Goal: Task Accomplishment & Management: Manage account settings

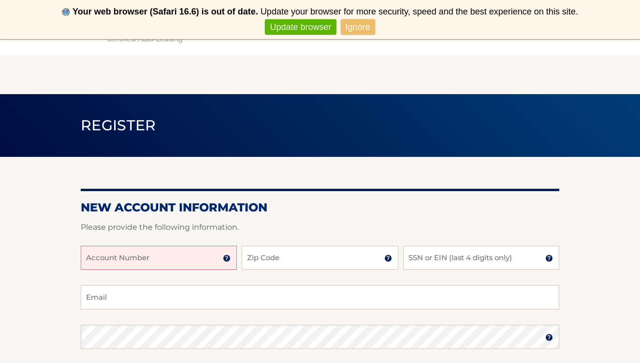
click at [153, 260] on input "Account Number" at bounding box center [159, 258] width 156 height 24
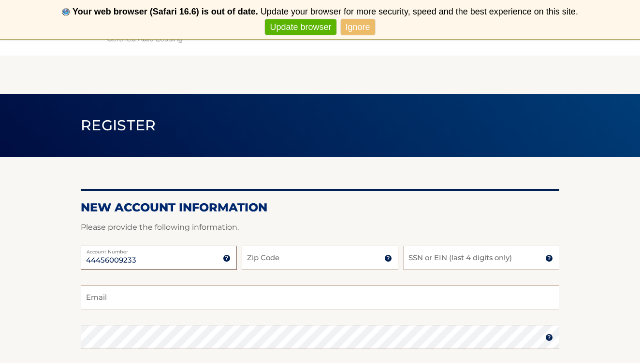
type input "44456009233"
type input "10707"
type input "5441"
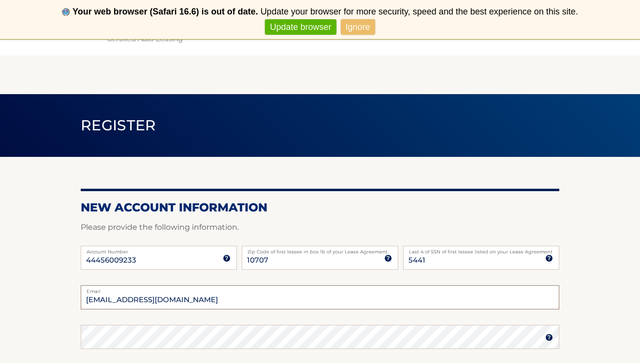
type input "bigmerc316@yahoo.com"
click at [606, 265] on section "New Account Information Please provide the following information. 44456009233 A…" at bounding box center [320, 346] width 640 height 378
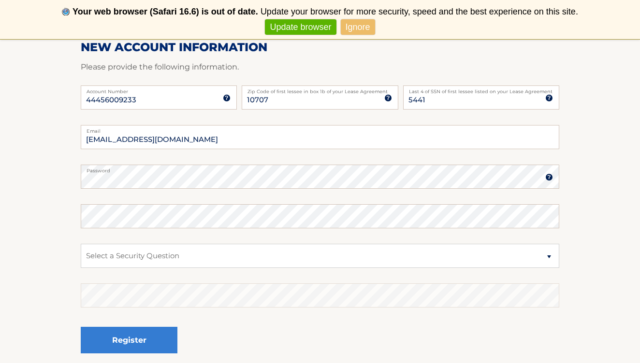
scroll to position [161, 0]
select select "1"
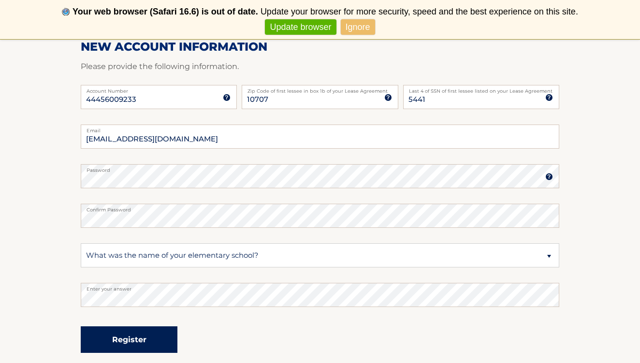
click at [151, 348] on button "Register" at bounding box center [129, 340] width 97 height 27
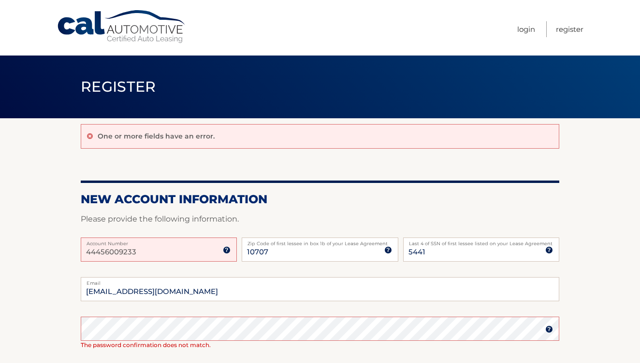
click at [329, 198] on h2 "New Account Information" at bounding box center [320, 199] width 479 height 15
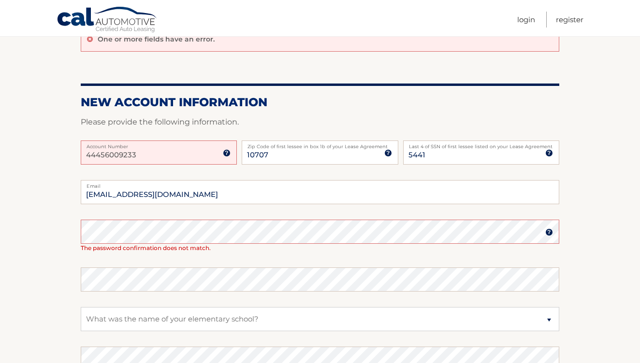
scroll to position [100, 0]
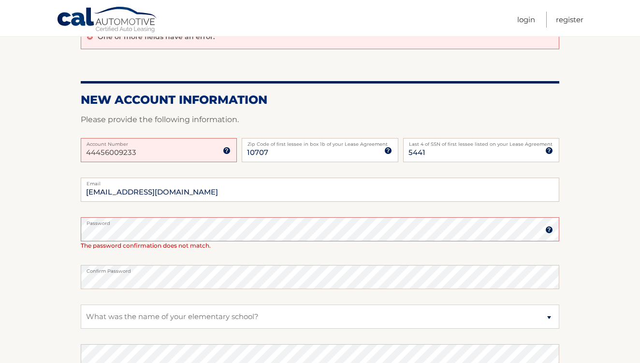
click at [37, 287] on section "One or more fields have an error. New Account Information Please provide the fo…" at bounding box center [320, 227] width 640 height 416
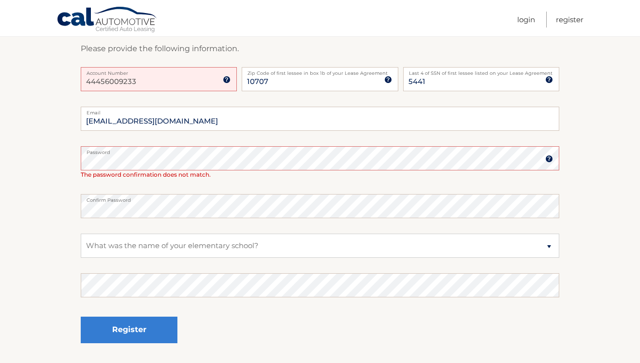
scroll to position [174, 0]
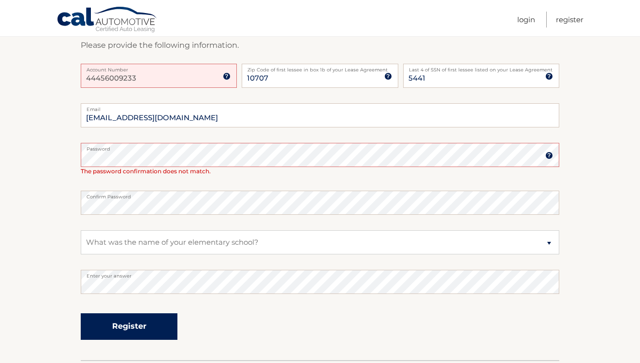
click at [147, 332] on button "Register" at bounding box center [129, 327] width 97 height 27
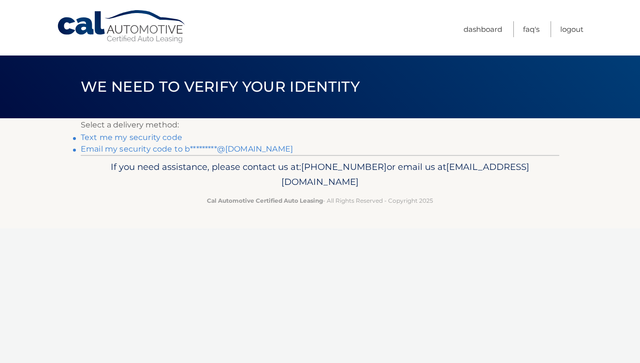
click at [154, 137] on link "Text me my security code" at bounding box center [132, 137] width 102 height 9
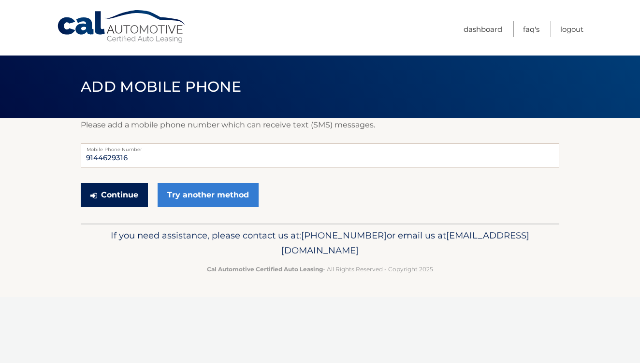
click at [128, 195] on button "Continue" at bounding box center [114, 195] width 67 height 24
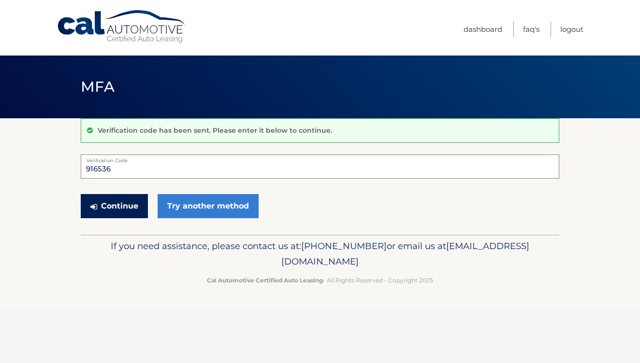
type input "916536"
click at [133, 213] on button "Continue" at bounding box center [114, 206] width 67 height 24
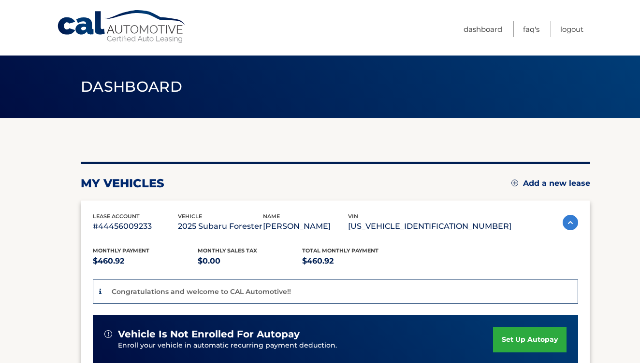
click at [347, 166] on div "You are registered for this site, but you haven't enrolled in online payments. …" at bounding box center [335, 341] width 509 height 358
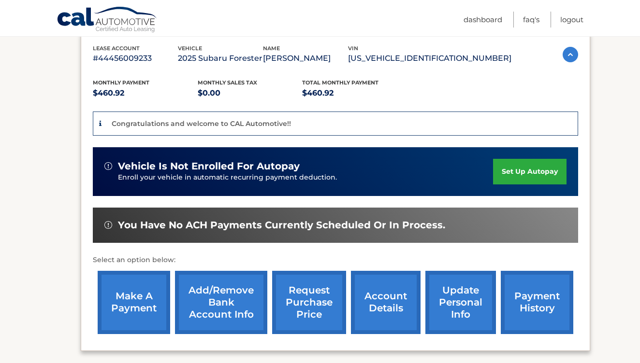
scroll to position [170, 0]
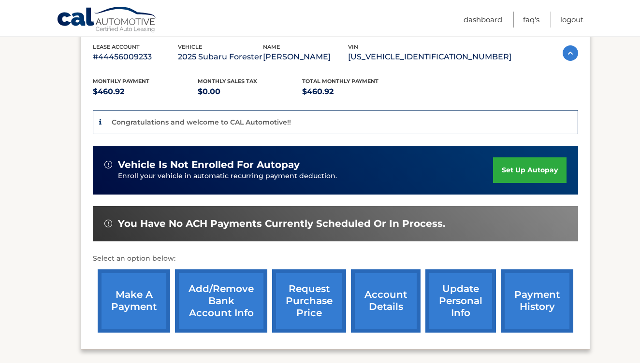
click at [530, 170] on link "set up autopay" at bounding box center [529, 171] width 73 height 26
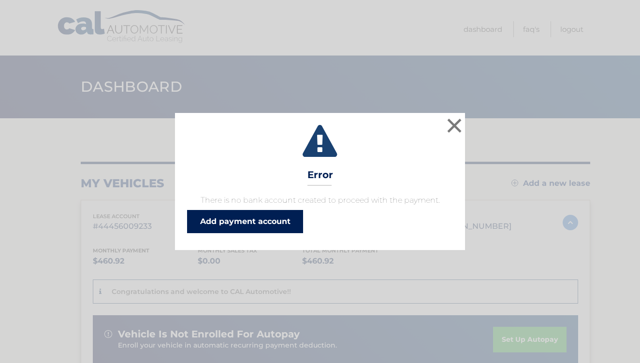
click at [247, 225] on link "Add payment account" at bounding box center [245, 221] width 116 height 23
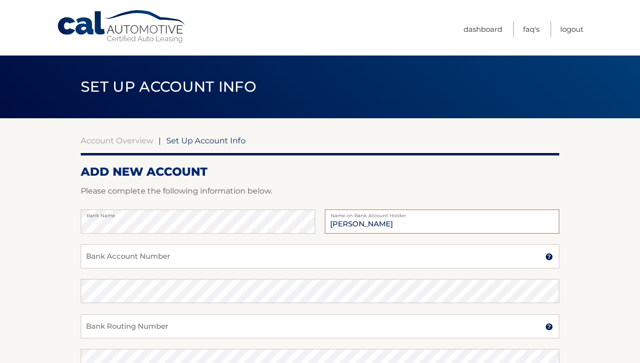
type input "[PERSON_NAME]"
click at [170, 262] on input "Bank Account Number" at bounding box center [320, 257] width 479 height 24
type input "4358181968"
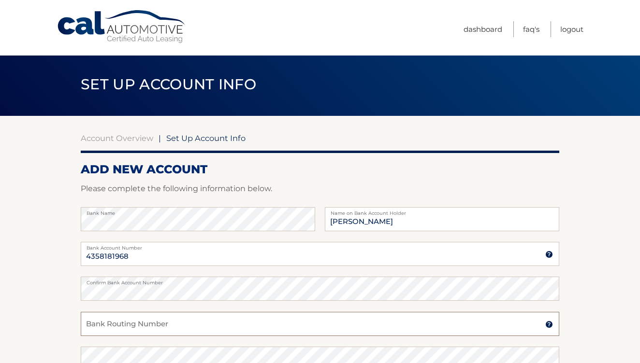
click at [129, 326] on input "Bank Routing Number" at bounding box center [320, 324] width 479 height 24
type input "026013673"
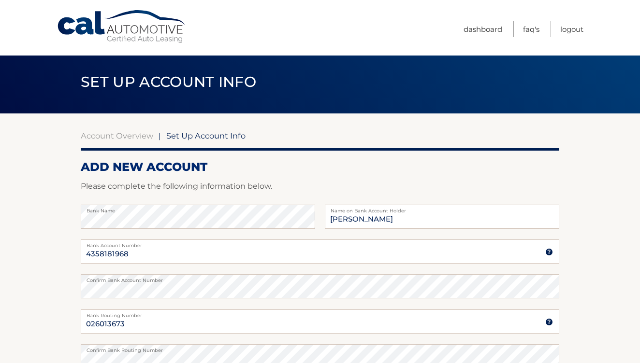
click at [47, 292] on section "Account Overview | Set Up Account Info ADD NEW ACCOUNT Please complete the foll…" at bounding box center [320, 298] width 640 height 369
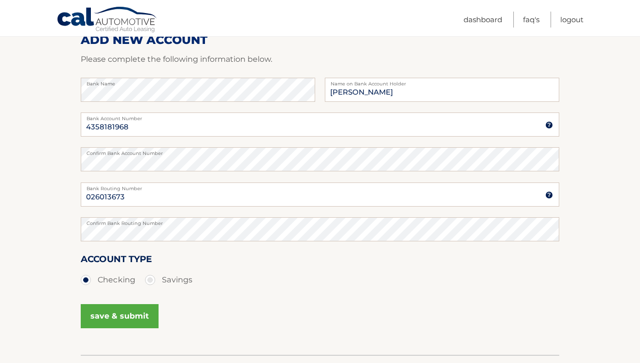
scroll to position [145, 0]
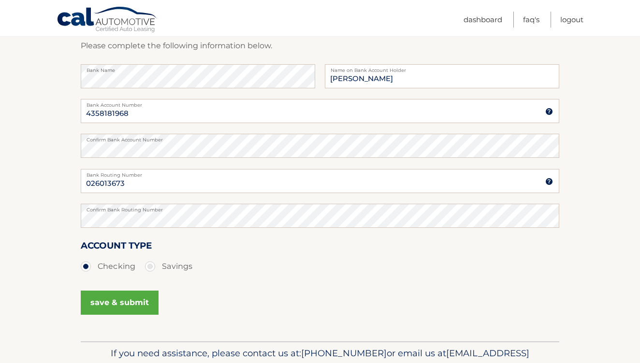
click at [132, 303] on button "save & submit" at bounding box center [120, 303] width 78 height 24
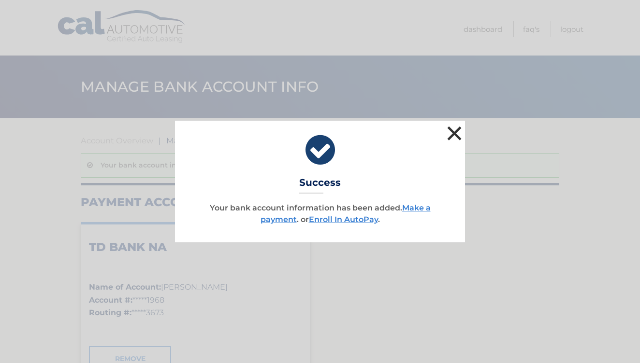
click at [449, 134] on button "×" at bounding box center [454, 133] width 19 height 19
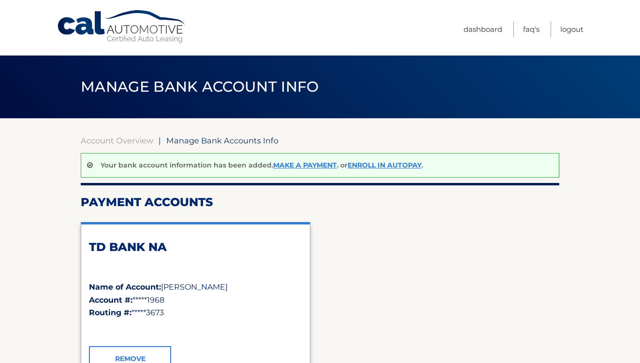
click at [268, 245] on h2 "TD BANK NA" at bounding box center [195, 247] width 213 height 15
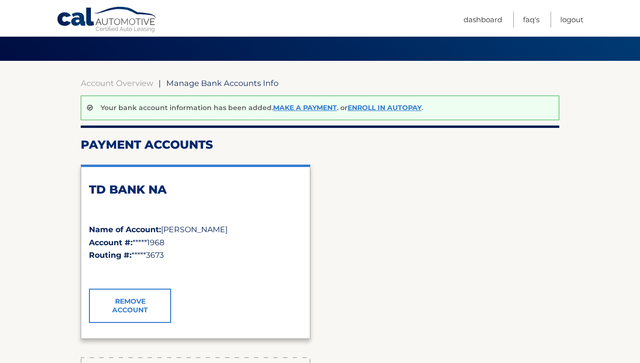
scroll to position [55, 0]
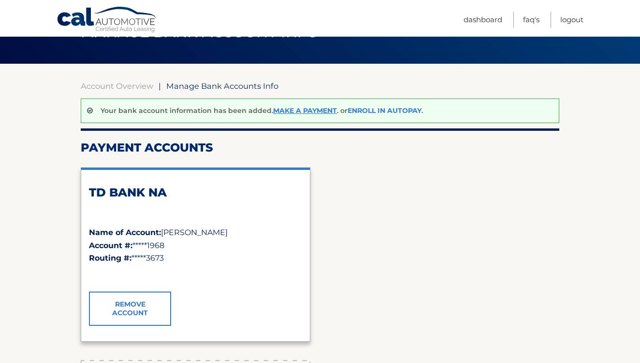
click at [380, 112] on link "Enroll In AutoPay" at bounding box center [385, 110] width 74 height 9
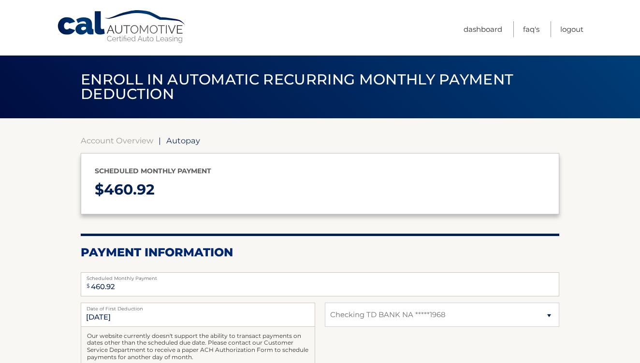
select select "OGU3MzcxYzAtNjhkZS00OTExLThjYmItNWQ5YTY2OTViYTYw"
click at [263, 205] on div "Scheduled monthly payment $ 460.92" at bounding box center [320, 183] width 479 height 61
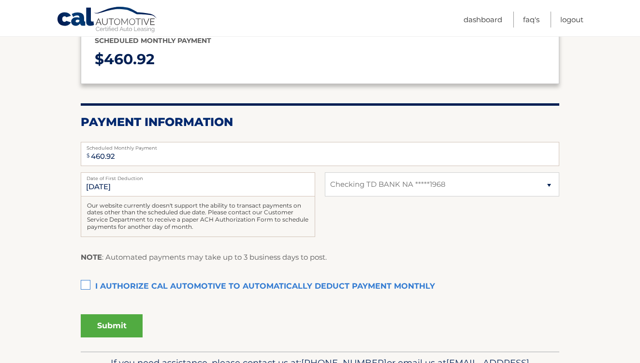
scroll to position [132, 0]
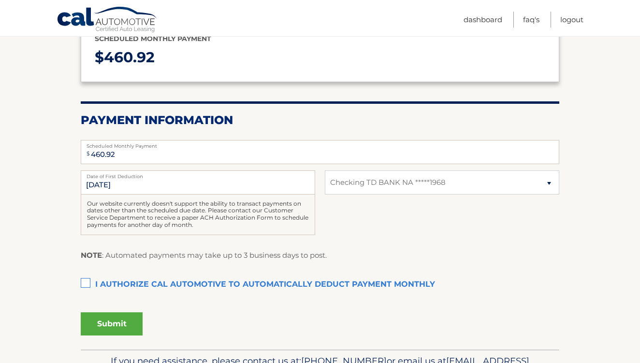
click at [87, 280] on label "I authorize cal automotive to automatically deduct payment monthly This checkbo…" at bounding box center [320, 285] width 479 height 19
click at [0, 0] on input "I authorize cal automotive to automatically deduct payment monthly This checkbo…" at bounding box center [0, 0] width 0 height 0
click at [127, 186] on input "[DATE]" at bounding box center [198, 183] width 234 height 24
click at [112, 321] on button "Submit" at bounding box center [112, 324] width 62 height 23
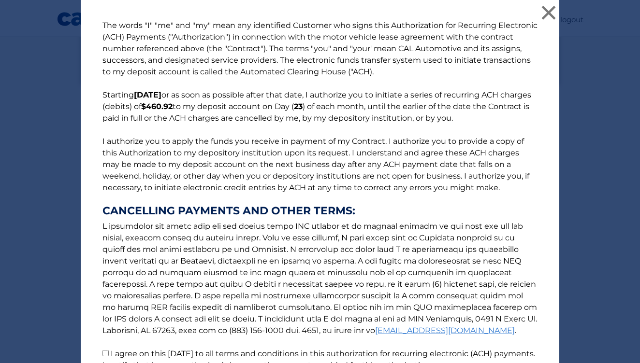
click at [160, 269] on p "The words "I" "me" and "my" mean any identified Customer who signs this Authori…" at bounding box center [320, 196] width 454 height 352
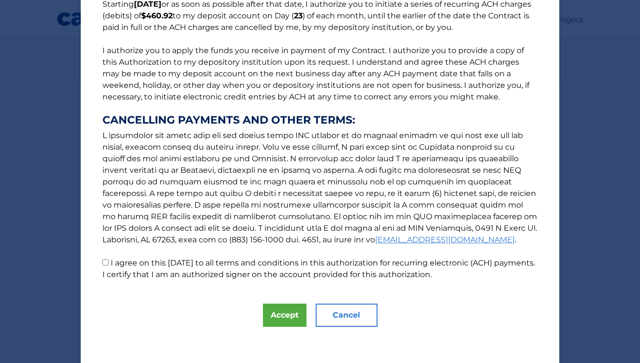
scroll to position [93, 0]
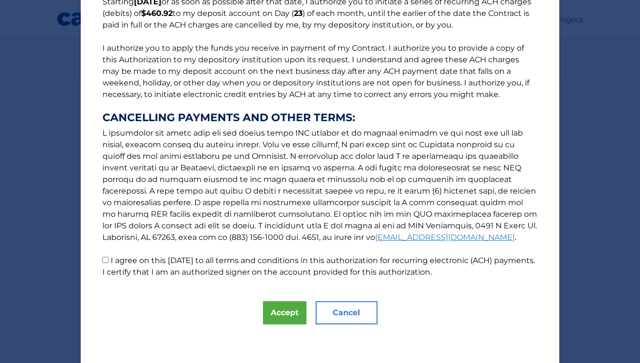
click at [104, 263] on input "I agree on this [DATE] to all terms and conditions in this authorization for re…" at bounding box center [105, 260] width 6 height 6
checkbox input "true"
click at [279, 314] on button "Accept" at bounding box center [285, 313] width 44 height 23
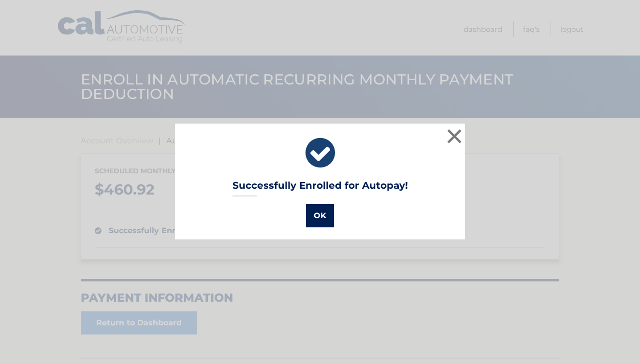
click at [316, 221] on button "OK" at bounding box center [320, 215] width 28 height 23
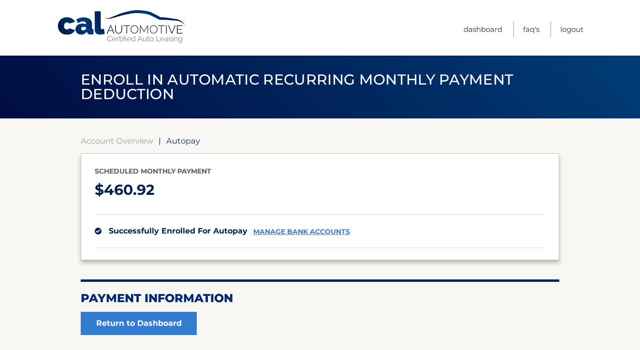
click at [300, 177] on p "$ 460.92" at bounding box center [320, 190] width 450 height 26
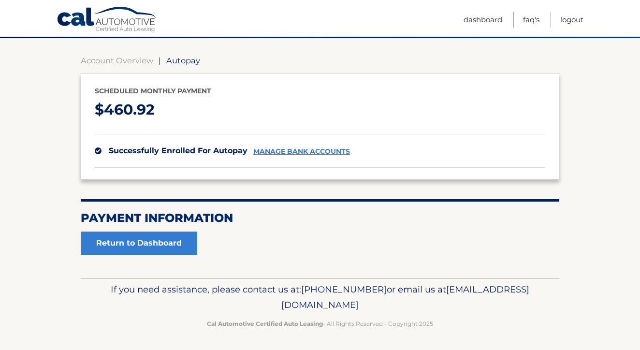
scroll to position [79, 0]
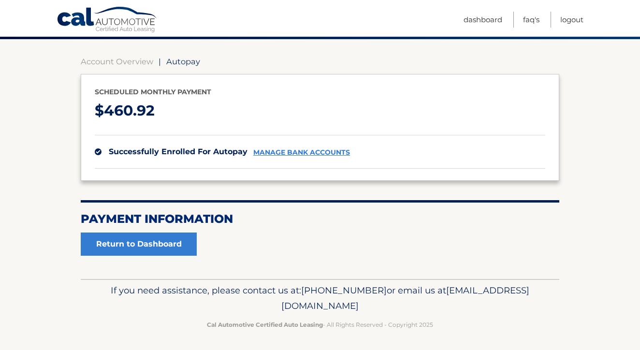
click at [218, 187] on section "Account Overview | Autopay Scheduled monthly payment $ 460.92 successfully enro…" at bounding box center [320, 156] width 479 height 199
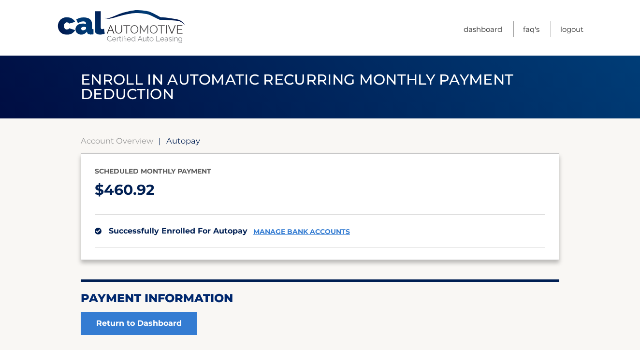
scroll to position [0, 0]
